Goal: Information Seeking & Learning: Learn about a topic

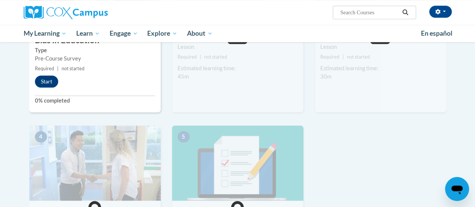
scroll to position [209, 0]
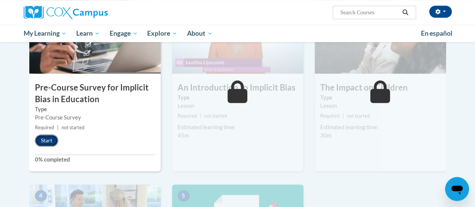
click at [42, 135] on button "Start" at bounding box center [46, 140] width 23 height 12
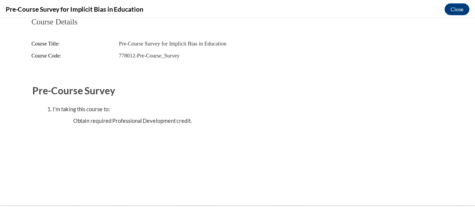
scroll to position [0, 0]
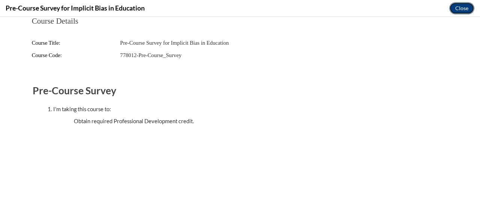
click at [461, 7] on button "Close" at bounding box center [462, 8] width 25 height 12
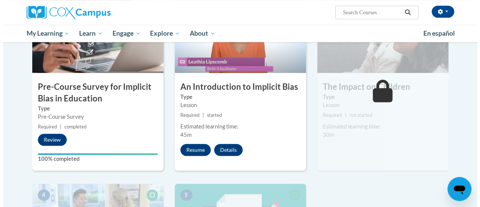
scroll to position [209, 0]
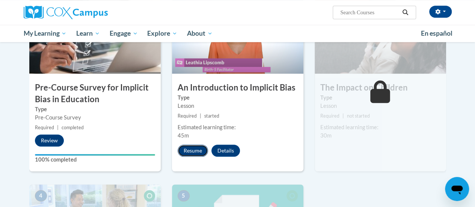
click at [193, 150] on button "Resume" at bounding box center [193, 150] width 30 height 12
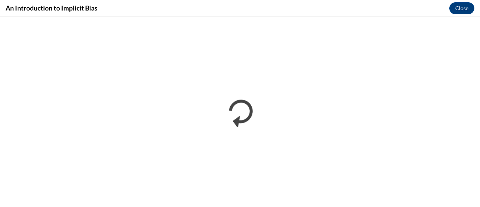
scroll to position [0, 0]
